Goal: Task Accomplishment & Management: Complete application form

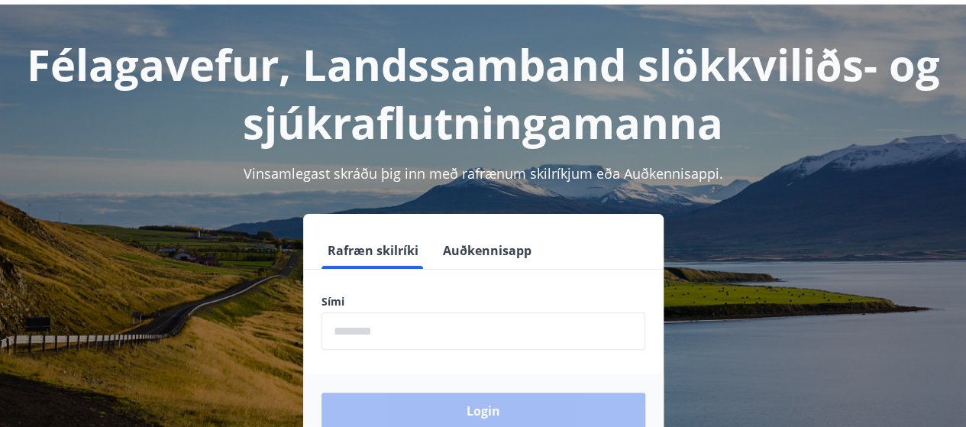
scroll to position [76, 0]
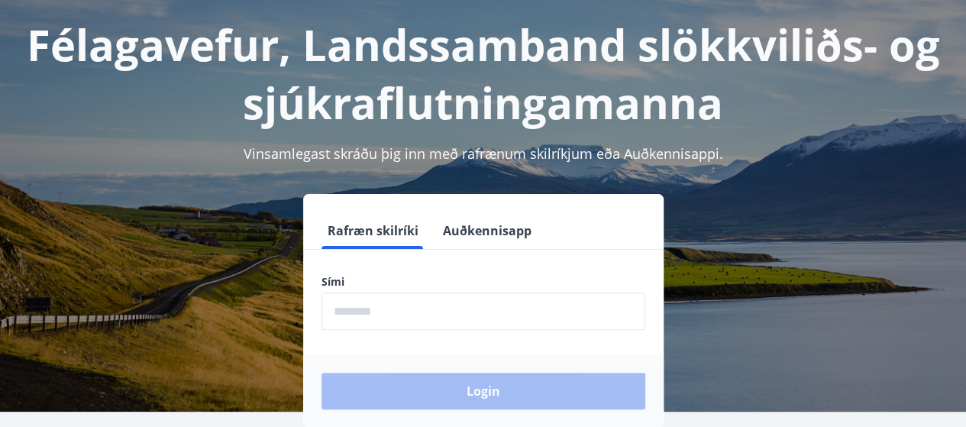
click at [392, 323] on input "phone" at bounding box center [483, 310] width 324 height 37
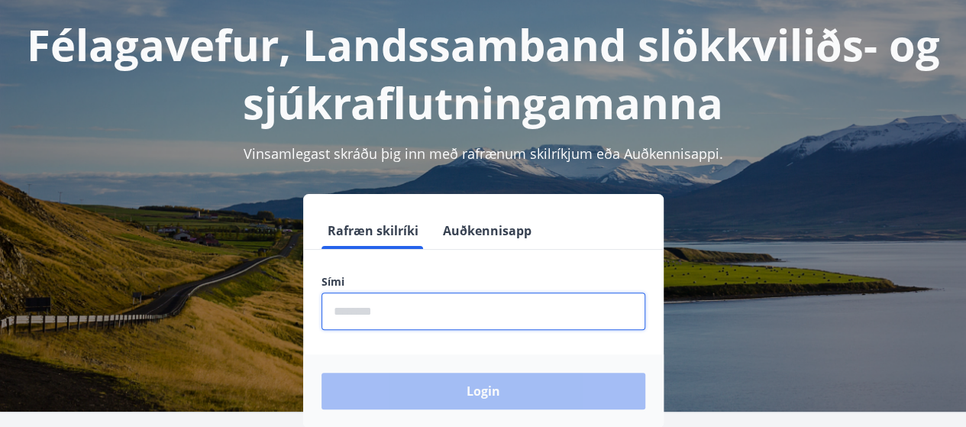
type input "********"
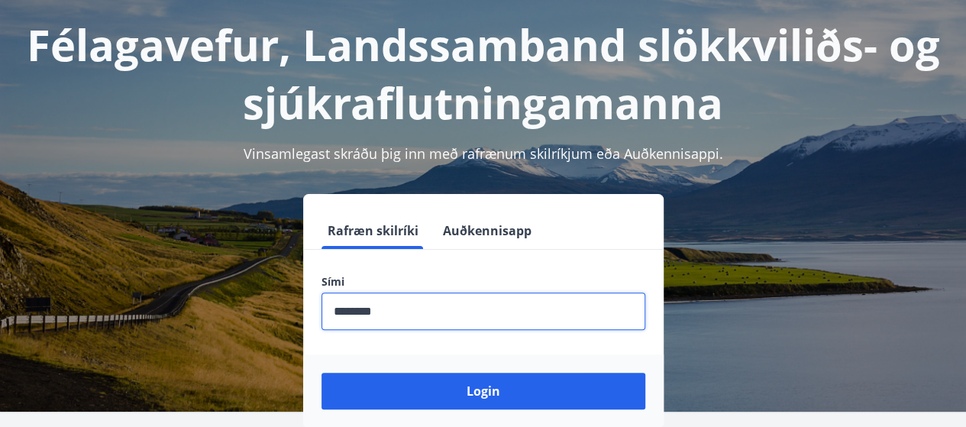
click at [321, 372] on button "Login" at bounding box center [483, 390] width 324 height 37
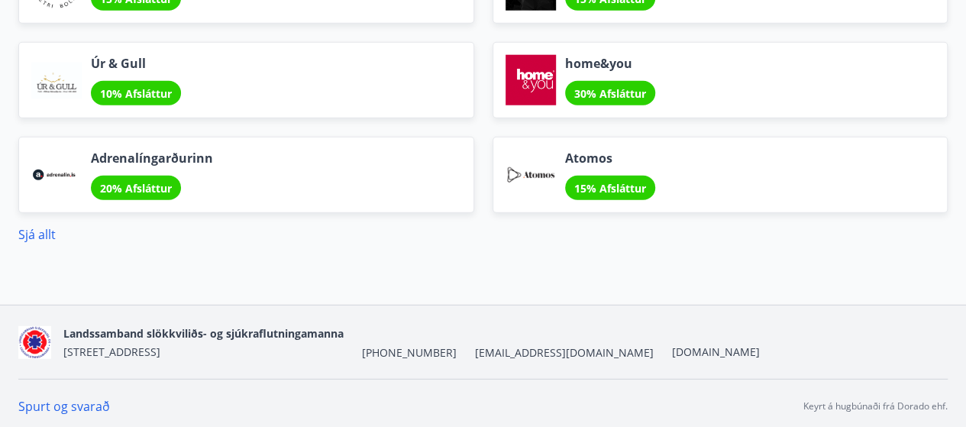
scroll to position [1953, 0]
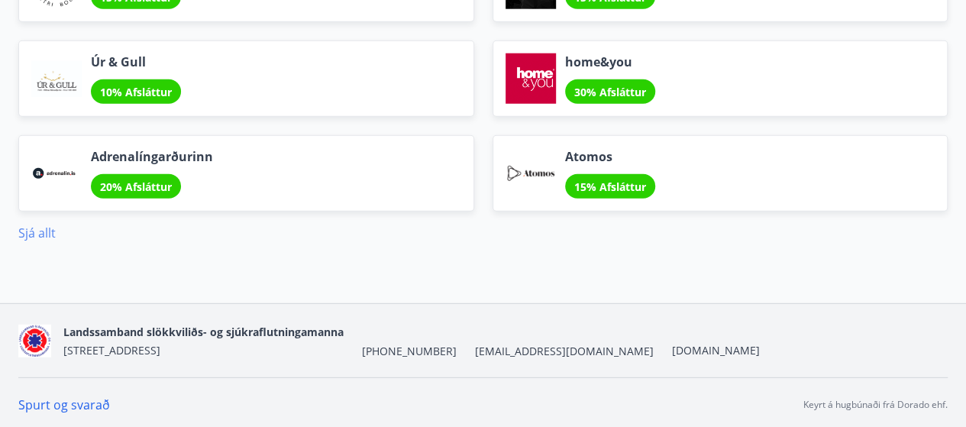
click at [38, 230] on link "Sjá allt" at bounding box center [36, 232] width 37 height 17
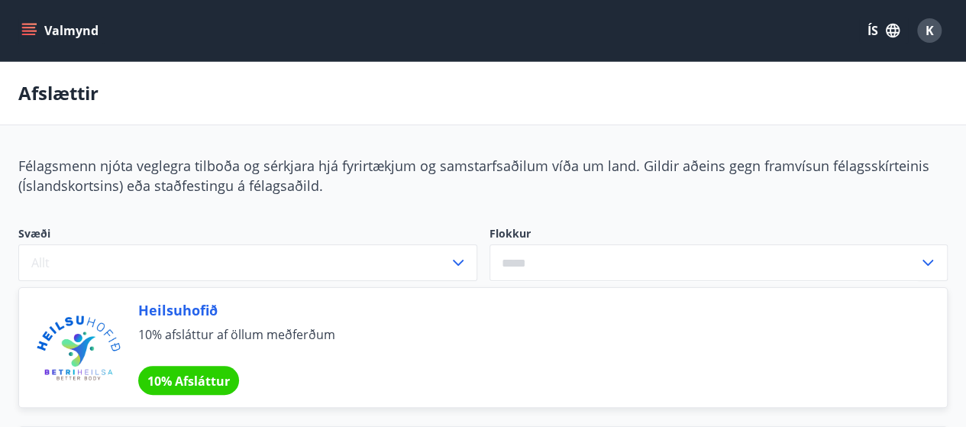
click at [23, 27] on icon "menu" at bounding box center [29, 28] width 14 height 2
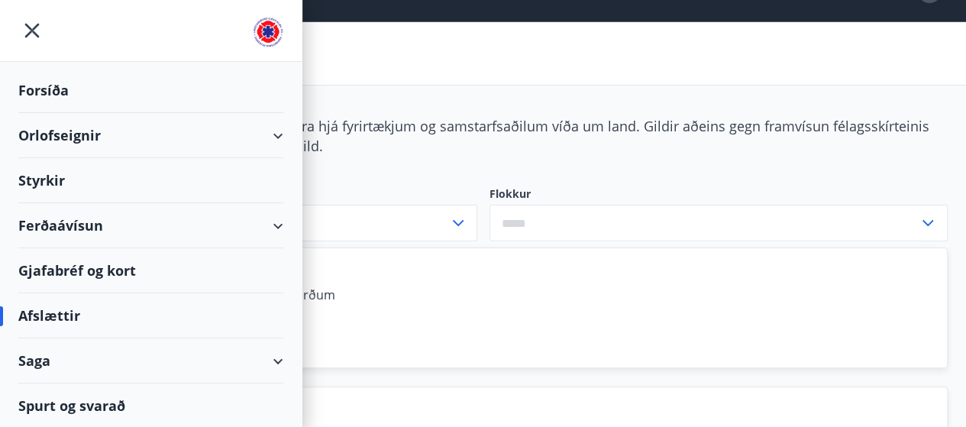
scroll to position [50, 0]
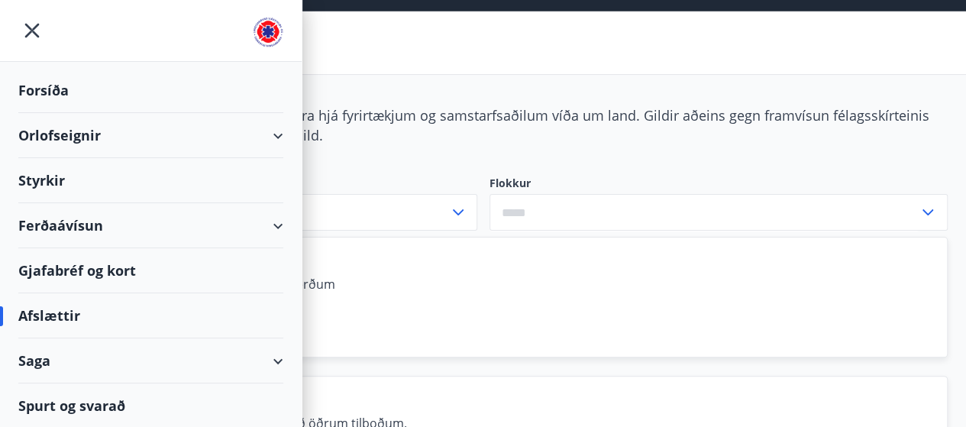
click at [48, 181] on div "Styrkir" at bounding box center [150, 180] width 265 height 45
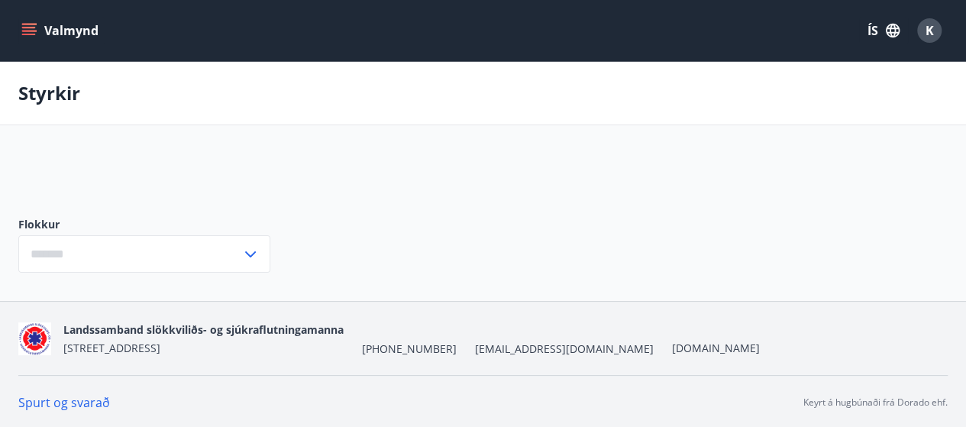
type input "***"
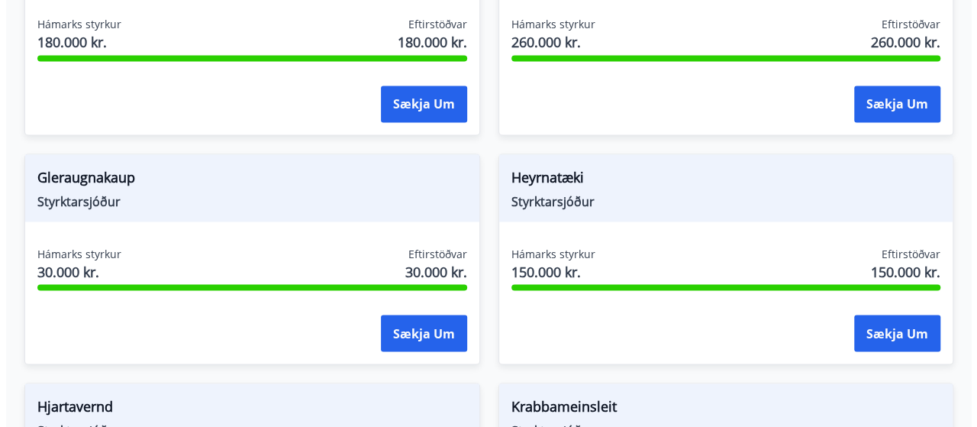
scroll to position [1298, 0]
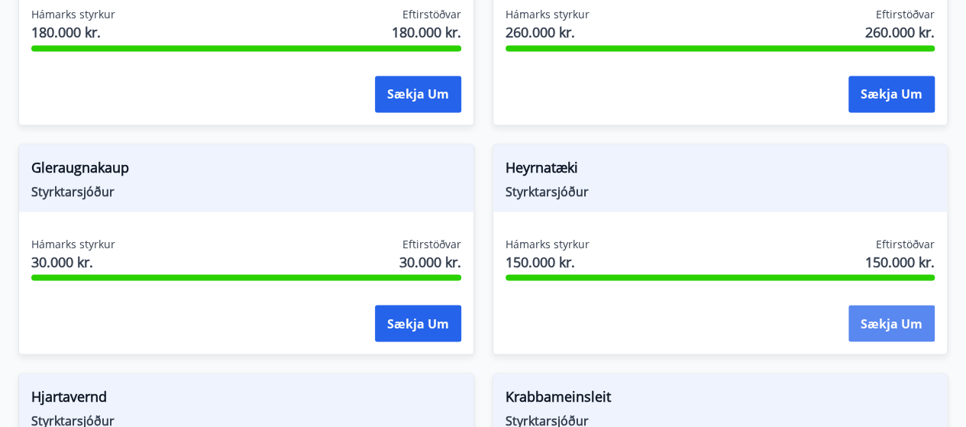
click at [899, 324] on button "Sækja um" at bounding box center [891, 323] width 86 height 37
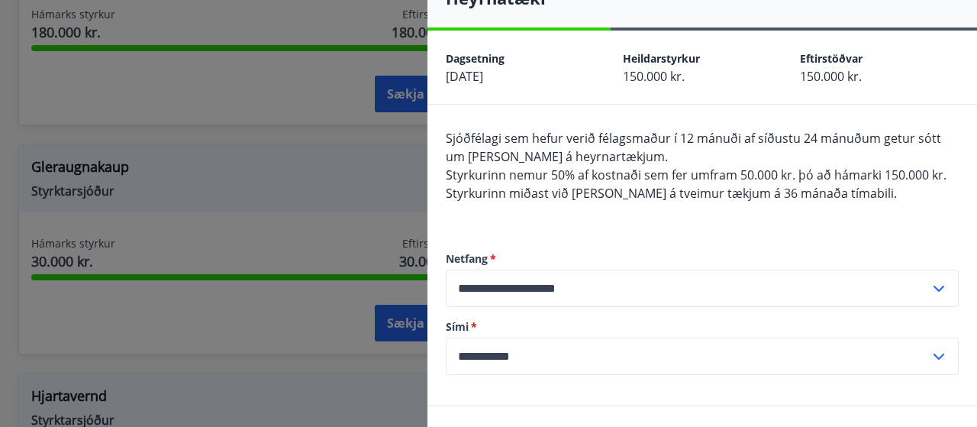
scroll to position [30, 0]
